Goal: Find specific page/section: Find specific page/section

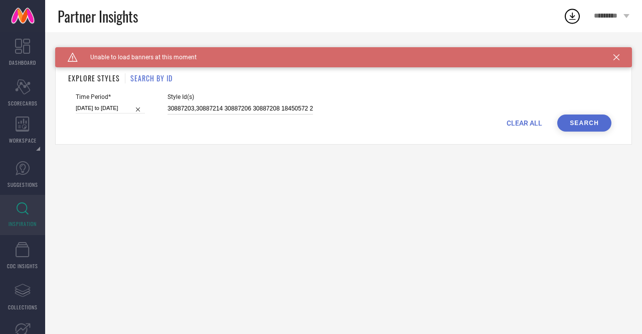
click at [168, 109] on input "30887203,30887214 30887206 30887208 18450572 25740158 17466004 25740214 2574021…" at bounding box center [240, 109] width 145 height 12
click at [168, 110] on input "30887203,30887214 30887206 30887208 18450572 25740158 17466004 25740214 2574021…" at bounding box center [240, 109] width 145 height 12
paste input "30771335 30887203 28157248 28157298 31369512 31369521 31369530 33585381 3084526…"
type input "30771335 30887203 28157248 28157298 31369512 31369521 31369530 33585381 3084526…"
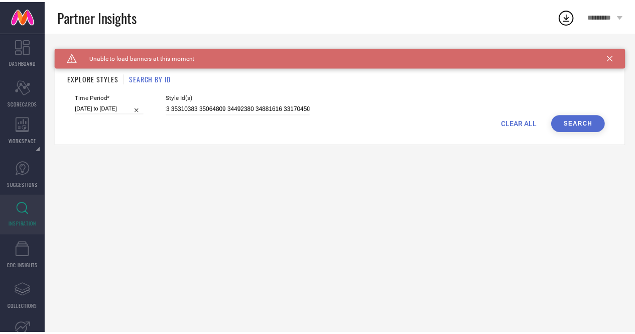
scroll to position [0, 0]
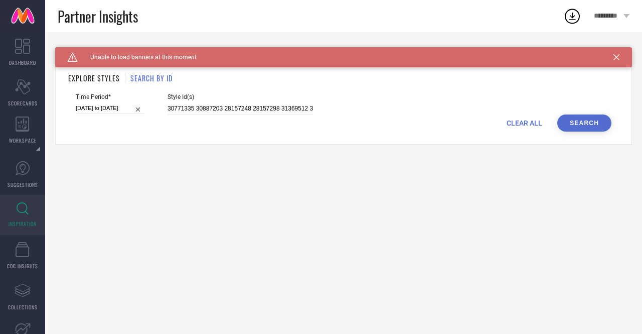
click at [591, 124] on button "Search" at bounding box center [584, 122] width 54 height 17
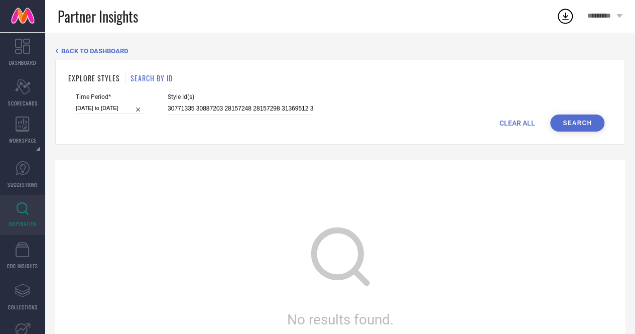
click at [574, 123] on button "Search" at bounding box center [577, 122] width 54 height 17
click at [168, 108] on input "30771335 30887203 28157248 28157298 31369512 31369521 31369530 33585381 3084526…" at bounding box center [240, 109] width 145 height 12
paste input "30771335 30887203 28157248 28157298 31369512 31369521 31369530 33585381 3084526…"
type input "30771335 30887203 28157248 28157298 31369512 31369521 31369530 33585381 3084526…"
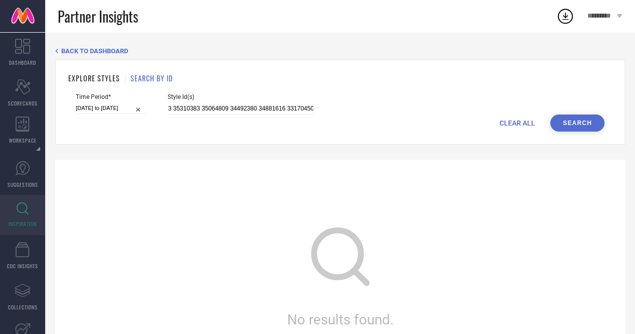
scroll to position [0, 0]
click at [580, 121] on button "Search" at bounding box center [577, 122] width 54 height 17
click at [571, 122] on button "Search" at bounding box center [577, 122] width 54 height 17
click at [24, 223] on span "INSPIRATION" at bounding box center [23, 224] width 28 height 8
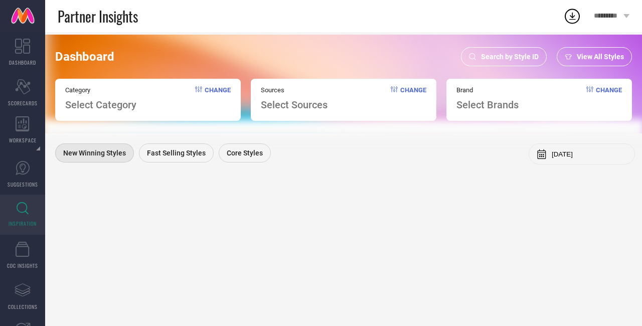
click at [519, 60] on span "Search by Style ID" at bounding box center [510, 57] width 58 height 8
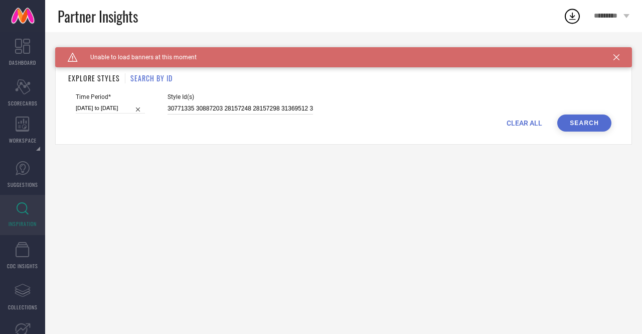
click at [168, 109] on input "30771335 30887203 28157248 28157298 31369512 31369521 31369530 33585381 3084526…" at bounding box center [240, 109] width 145 height 12
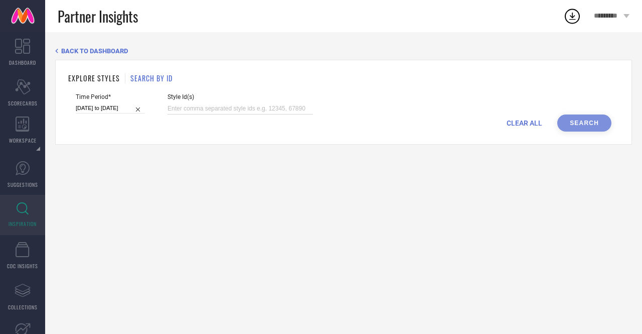
paste input "33303239"
type input "33303239"
click at [583, 125] on button "Search" at bounding box center [584, 122] width 54 height 17
